Goal: Book appointment/travel/reservation

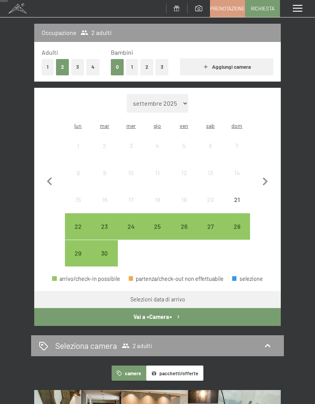
scroll to position [100, 0]
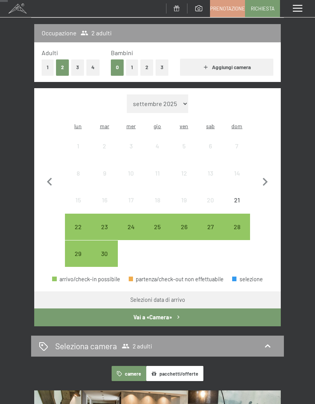
click at [269, 167] on button "button" at bounding box center [265, 180] width 16 height 173
select select "[DATE]"
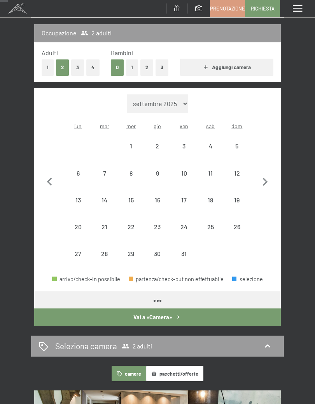
select select "[DATE]"
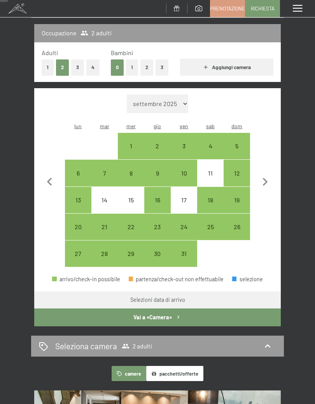
click at [270, 174] on icon "button" at bounding box center [265, 182] width 16 height 16
select select "[DATE]"
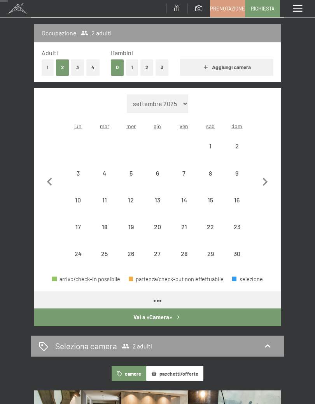
select select "[DATE]"
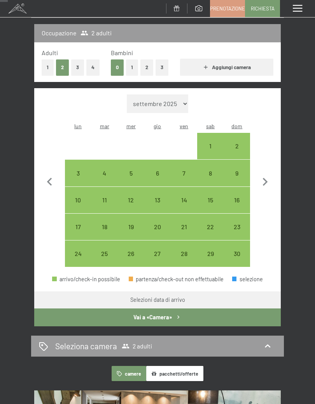
click at [246, 143] on div "2" at bounding box center [236, 155] width 25 height 25
select select "[DATE]"
click at [157, 170] on div "6" at bounding box center [157, 182] width 25 height 25
select select "[DATE]"
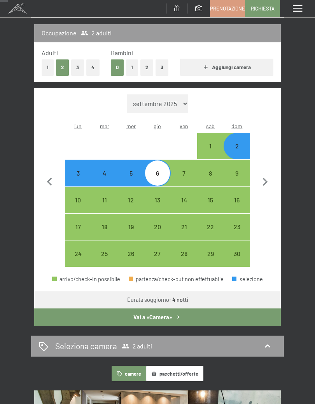
click at [164, 308] on button "Vai a «Camera»" at bounding box center [157, 317] width 246 height 18
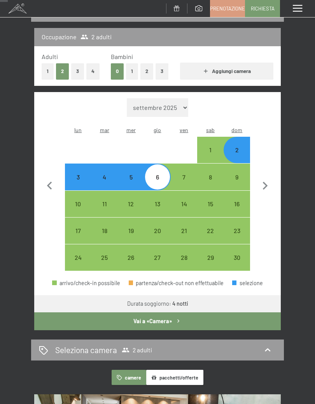
select select "[DATE]"
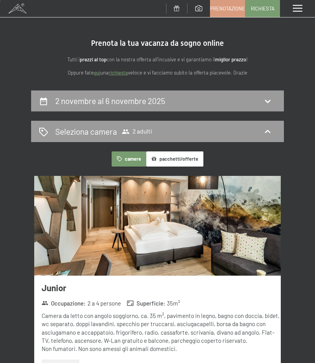
scroll to position [0, 0]
